Goal: Find specific page/section: Find specific page/section

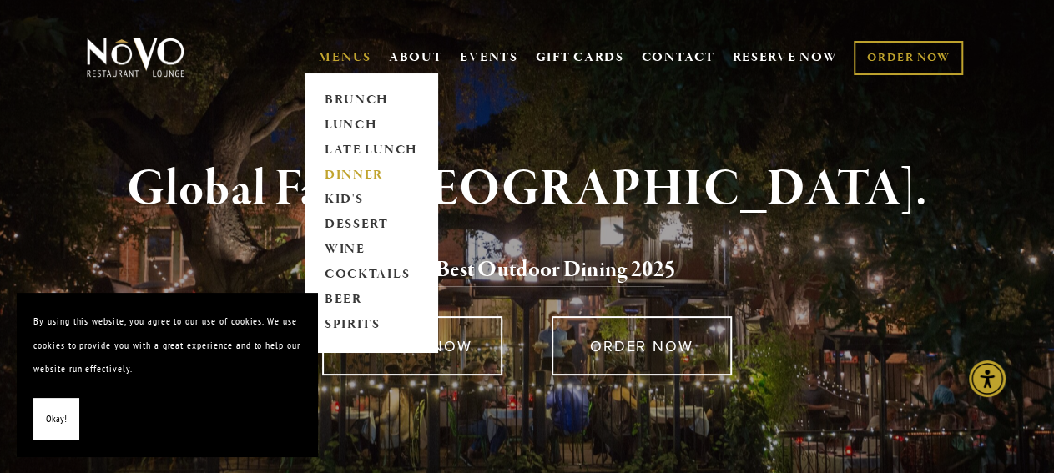
click at [358, 169] on link "DINNER" at bounding box center [371, 175] width 104 height 25
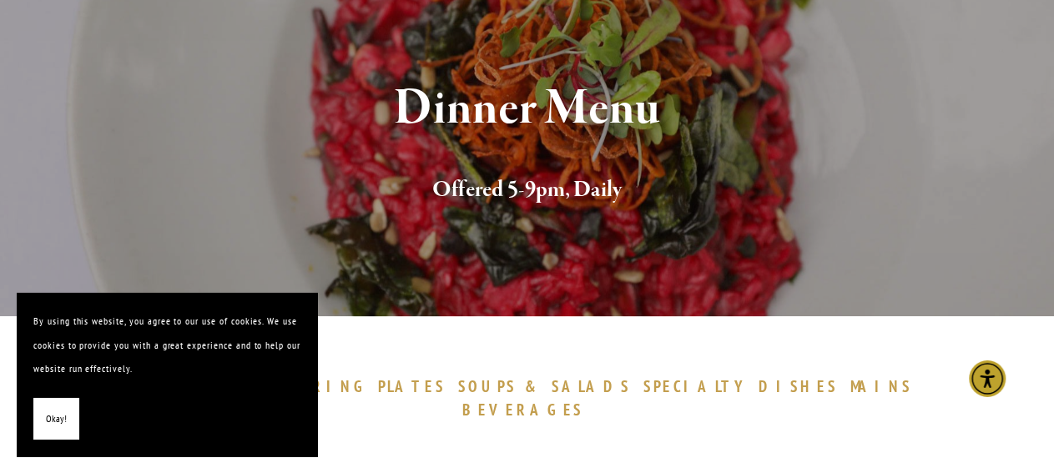
scroll to position [174, 0]
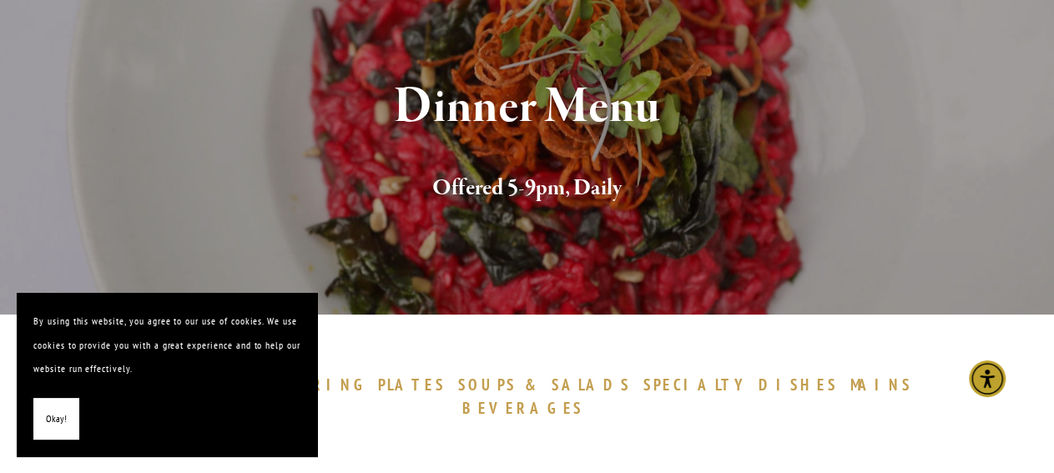
click at [58, 420] on span "Okay!" at bounding box center [56, 419] width 21 height 24
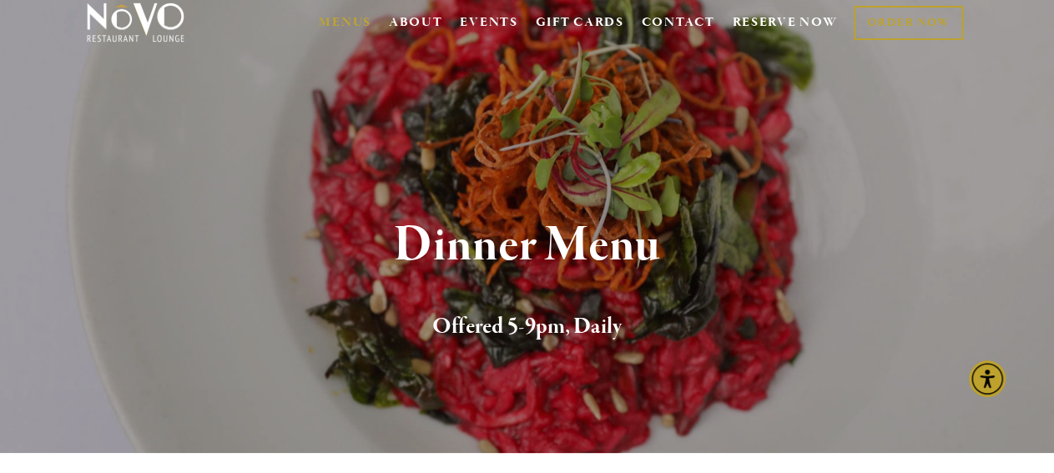
scroll to position [0, 0]
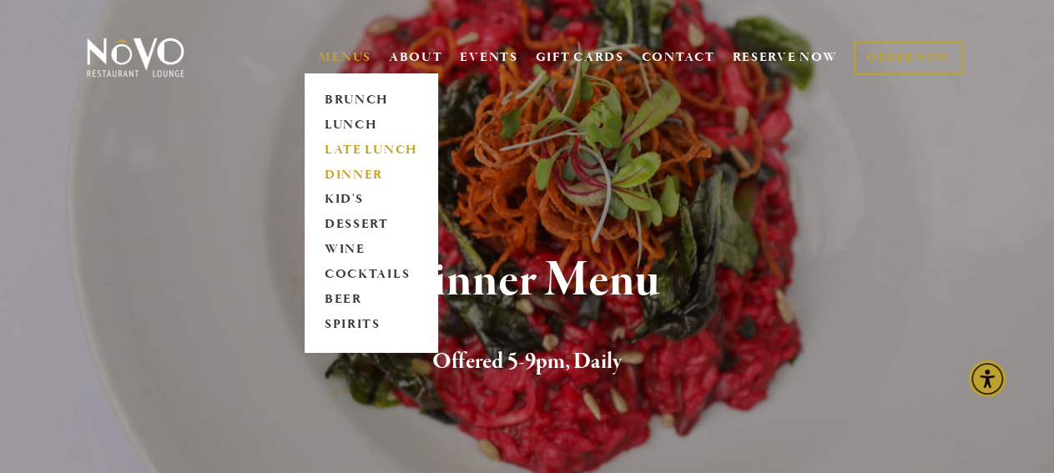
click at [383, 144] on link "LATE LUNCH" at bounding box center [371, 150] width 104 height 25
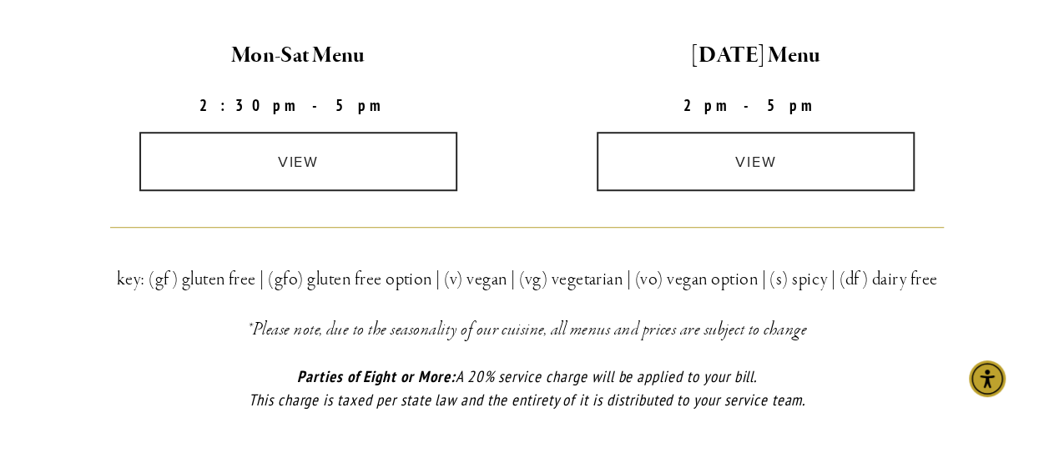
scroll to position [434, 0]
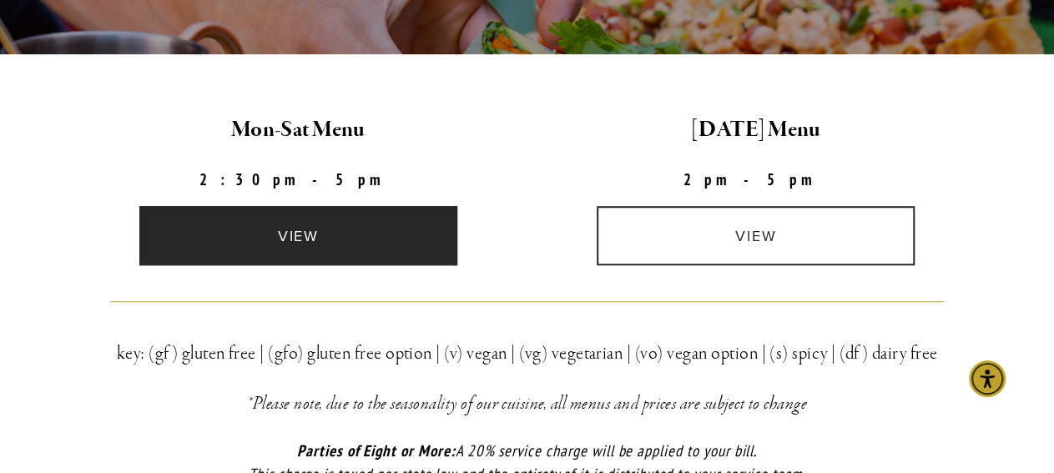
click at [330, 238] on link "view" at bounding box center [298, 235] width 318 height 59
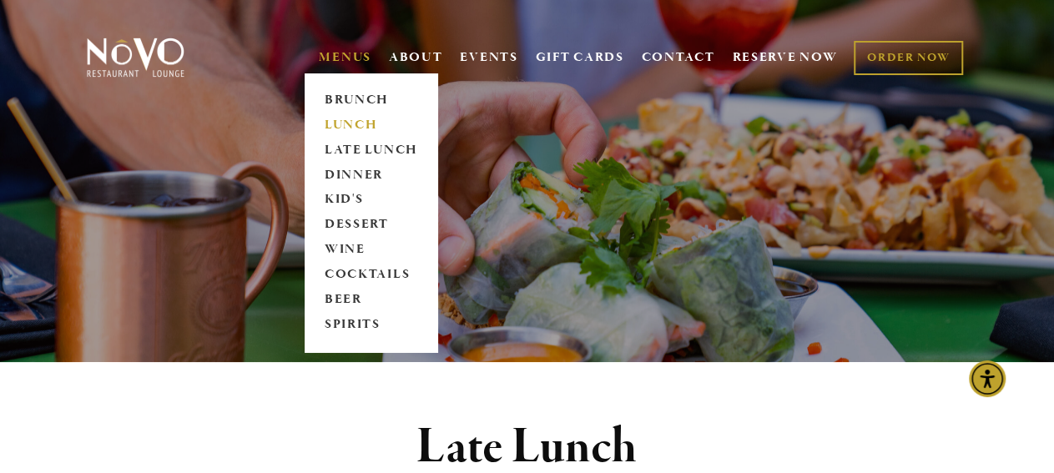
click at [360, 123] on link "LUNCH" at bounding box center [371, 125] width 104 height 25
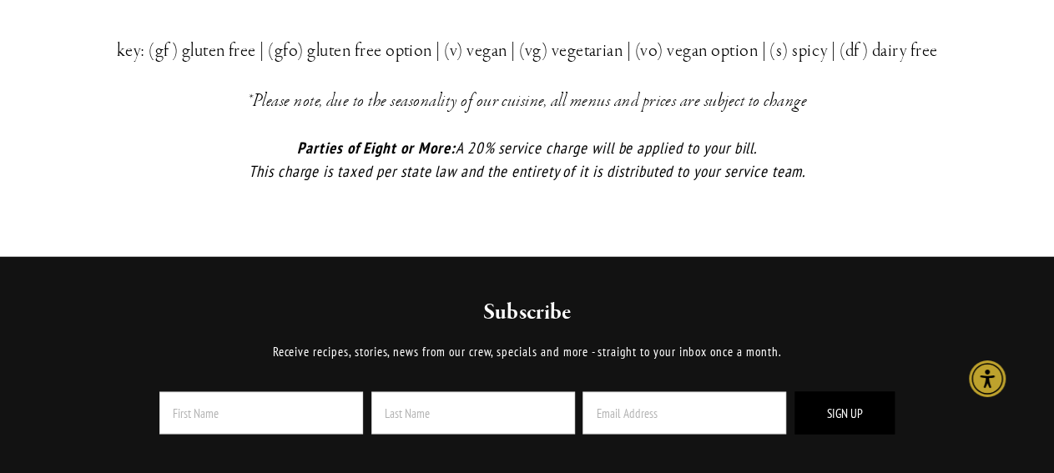
scroll to position [4512, 0]
